Goal: Information Seeking & Learning: Learn about a topic

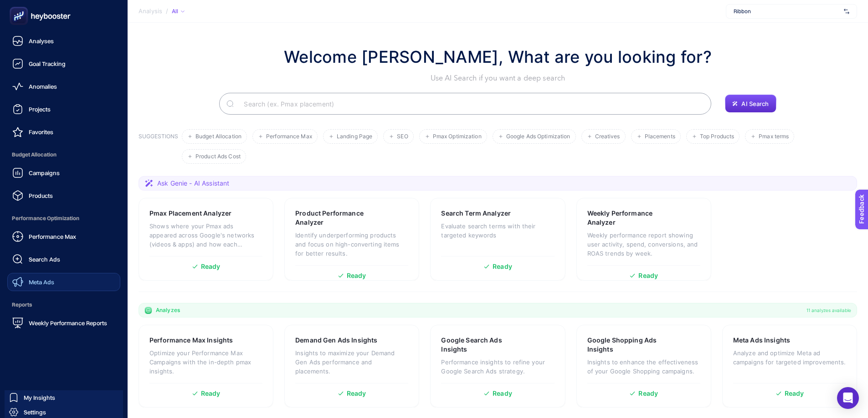
click at [59, 281] on link "Meta Ads" at bounding box center [63, 282] width 113 height 18
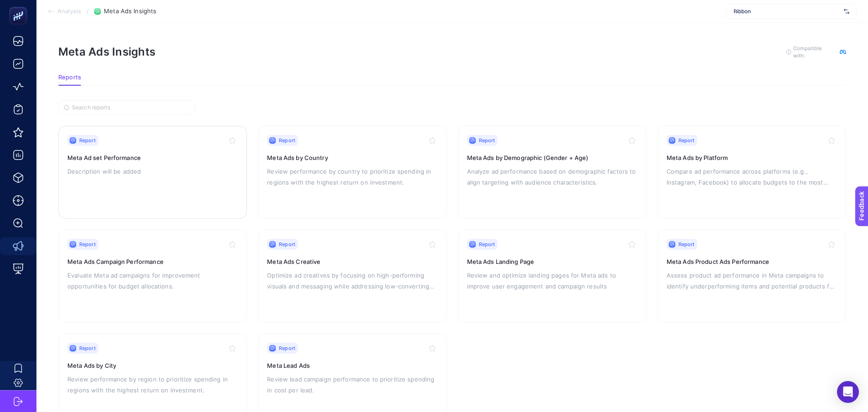
click at [168, 161] on h3 "Meta Ad set Performance" at bounding box center [152, 157] width 170 height 9
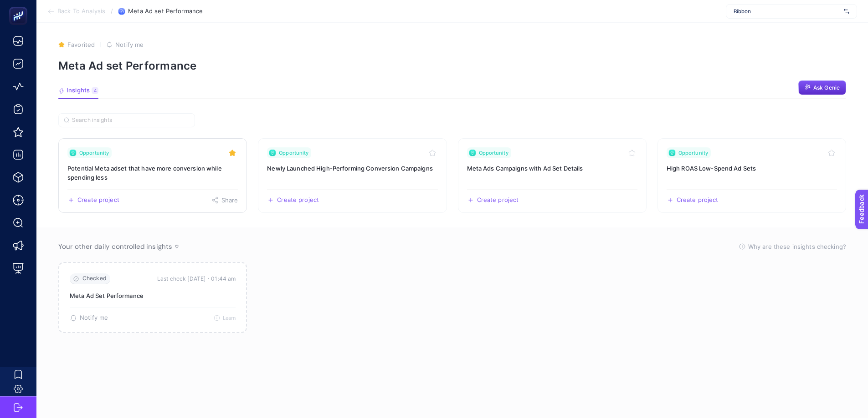
click at [144, 173] on h3 "Potential Meta adset that have more conversion while spending less" at bounding box center [152, 173] width 170 height 18
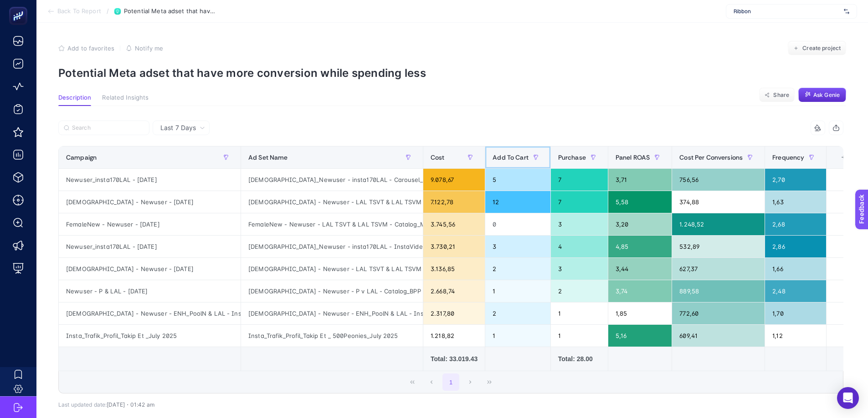
click at [504, 155] on span "Add To Cart" at bounding box center [510, 157] width 36 height 7
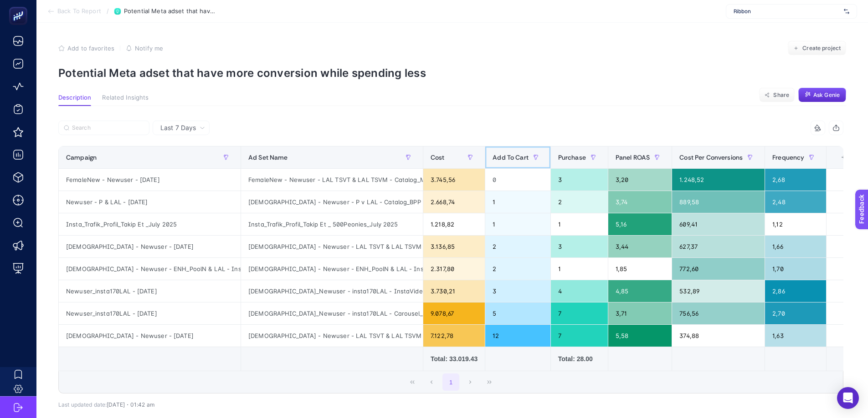
click at [504, 155] on span "Add To Cart" at bounding box center [510, 157] width 36 height 7
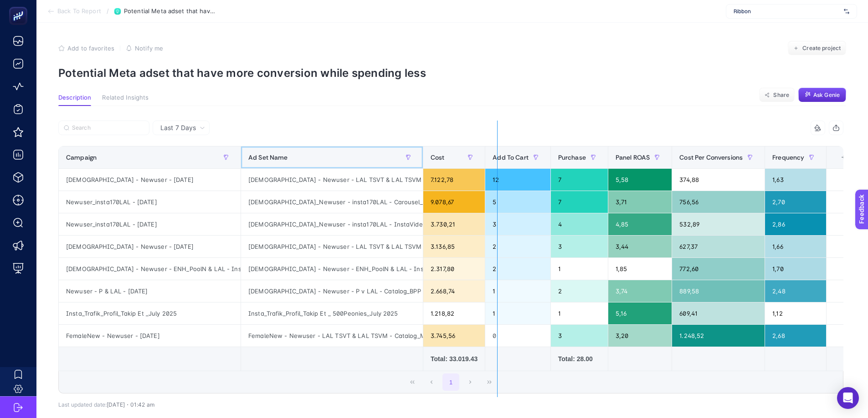
drag, startPoint x: 422, startPoint y: 151, endPoint x: 505, endPoint y: 153, distance: 83.4
click at [505, 153] on div "6 items selected Campaign Ad Set Name Cost Add To Cart Purchase Panel ROAS Cost…" at bounding box center [450, 257] width 785 height 273
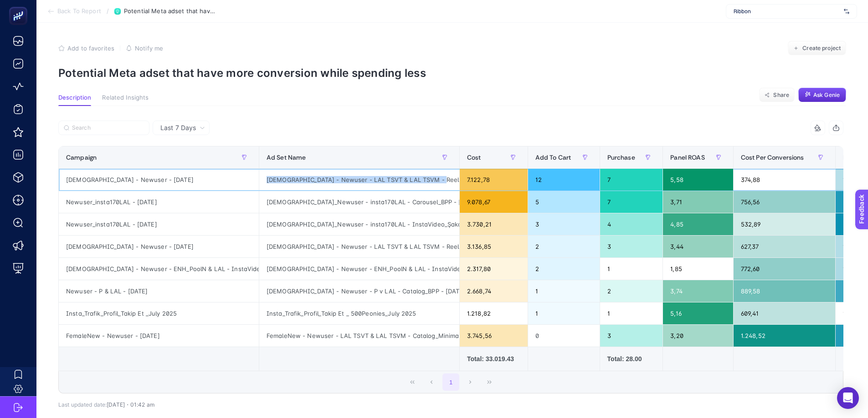
drag, startPoint x: 268, startPoint y: 178, endPoint x: 436, endPoint y: 181, distance: 168.5
click at [436, 181] on div "[DEMOGRAPHIC_DATA] - Newuser - LAL TSVT & LAL TSVM - ReelsVideo_Unicorn & Catal…" at bounding box center [359, 180] width 200 height 22
copy div "[DEMOGRAPHIC_DATA] - Newuser - LAL TSVT & LAL TSVM - ReelsVideo_Uni"
click at [217, 205] on div "Newuser_insta170LAL - [DATE]" at bounding box center [159, 202] width 200 height 22
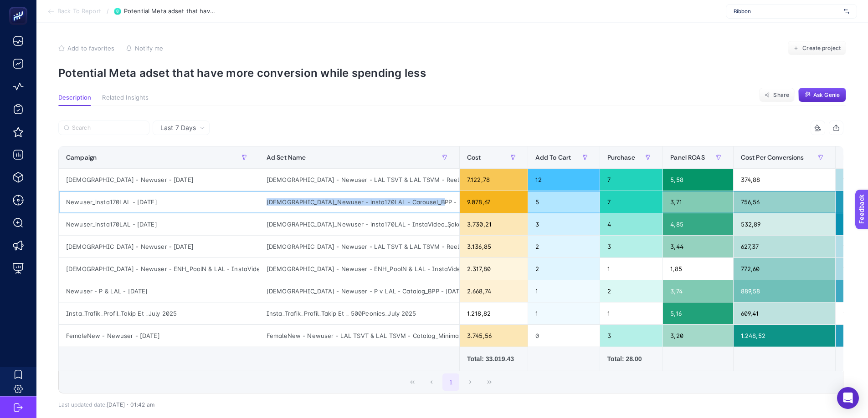
drag, startPoint x: 439, startPoint y: 202, endPoint x: 267, endPoint y: 199, distance: 172.2
click at [267, 199] on div "[DEMOGRAPHIC_DATA]_Newuser - insta170LAL - Carousel_BPP - [DATE]" at bounding box center [359, 202] width 200 height 22
copy div "[DEMOGRAPHIC_DATA]_Newuser - insta170LAL - Carousel_BPP - [DATE]"
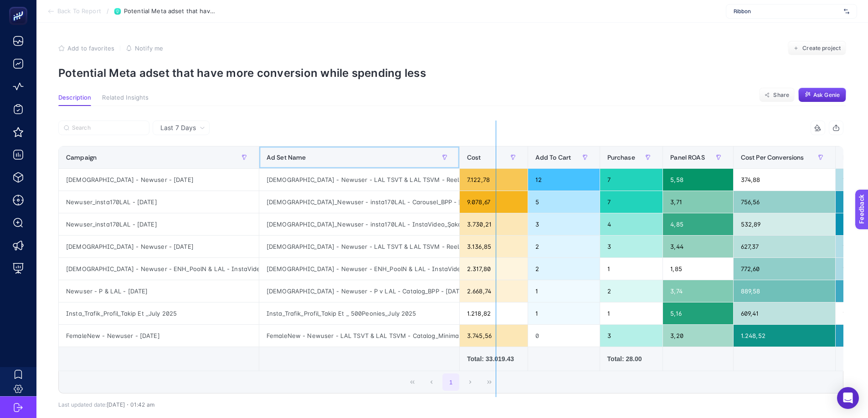
drag, startPoint x: 464, startPoint y: 151, endPoint x: 500, endPoint y: 150, distance: 35.1
click at [500, 150] on div "6 items selected Campaign Ad Set Name Cost Add To Cart Purchase Panel ROAS Cost…" at bounding box center [450, 257] width 785 height 273
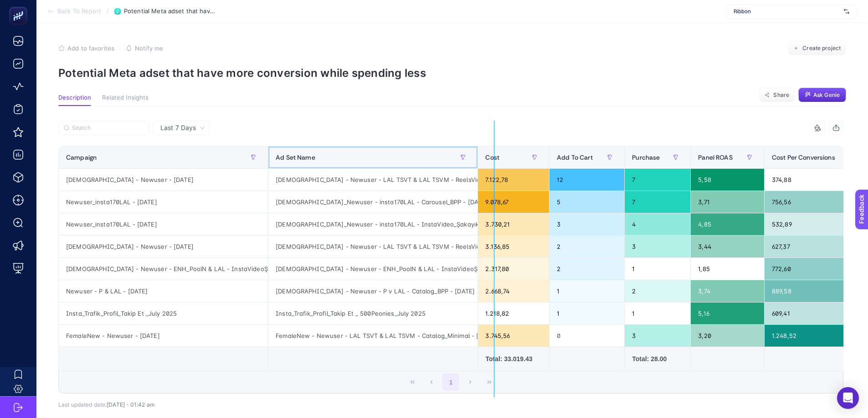
drag, startPoint x: 479, startPoint y: 151, endPoint x: 518, endPoint y: 153, distance: 39.2
click at [518, 153] on div "6 items selected Campaign Ad Set Name Cost Add To Cart Purchase Panel ROAS Cost…" at bounding box center [450, 257] width 785 height 273
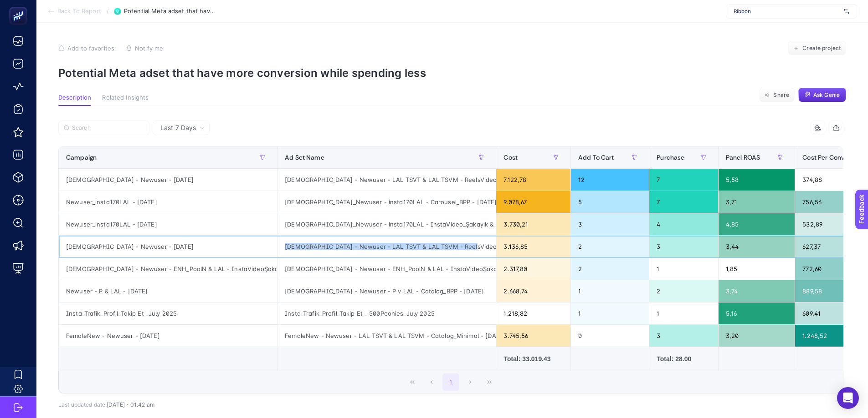
drag, startPoint x: 467, startPoint y: 246, endPoint x: 287, endPoint y: 243, distance: 179.9
click at [287, 243] on div "[DEMOGRAPHIC_DATA] - Newuser - LAL TSVT & LAL TSVM - ReelsVideo_Şakayık & Catal…" at bounding box center [386, 247] width 218 height 22
copy div "[DEMOGRAPHIC_DATA] - Newuser - LAL TSVT & LAL TSVM - ReelsVideo_Şakayık"
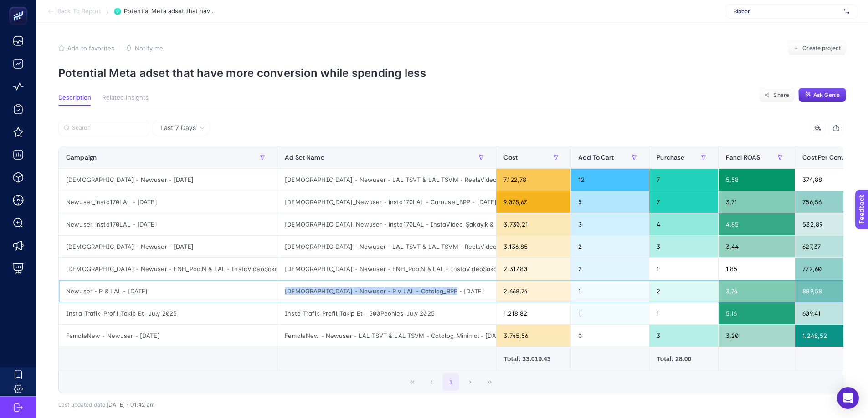
drag, startPoint x: 457, startPoint y: 291, endPoint x: 280, endPoint y: 295, distance: 176.7
click at [280, 295] on div "[DEMOGRAPHIC_DATA] - Newuser - P v LAL - Catalog_BPP - [DATE]" at bounding box center [386, 292] width 218 height 22
copy div "[DEMOGRAPHIC_DATA] - Newuser - P v LAL - Catalog_BPP - [DATE]"
